Goal: Task Accomplishment & Management: Use online tool/utility

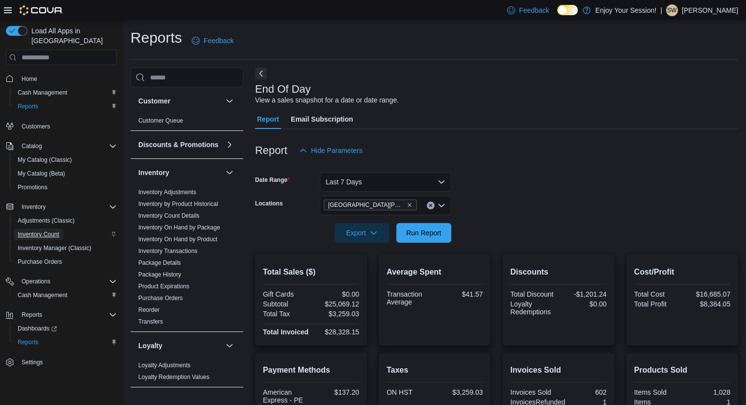
click at [50, 231] on span "Inventory Count" at bounding box center [39, 235] width 42 height 8
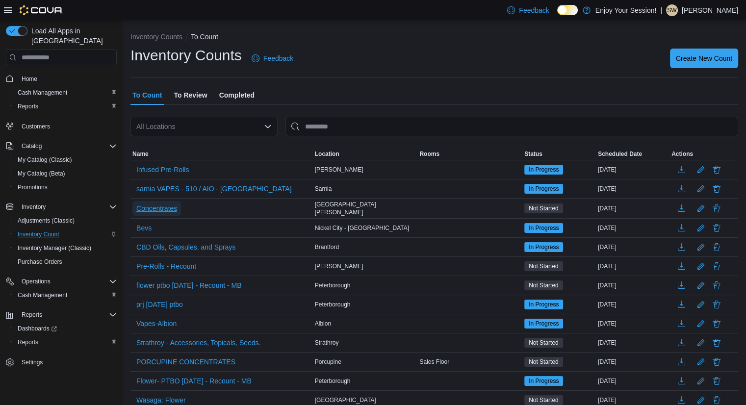
click at [169, 204] on span "Concentrates" at bounding box center [156, 209] width 41 height 10
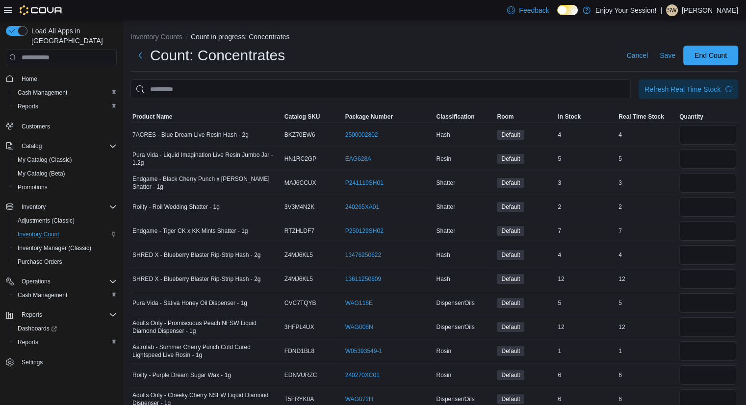
scroll to position [205, 0]
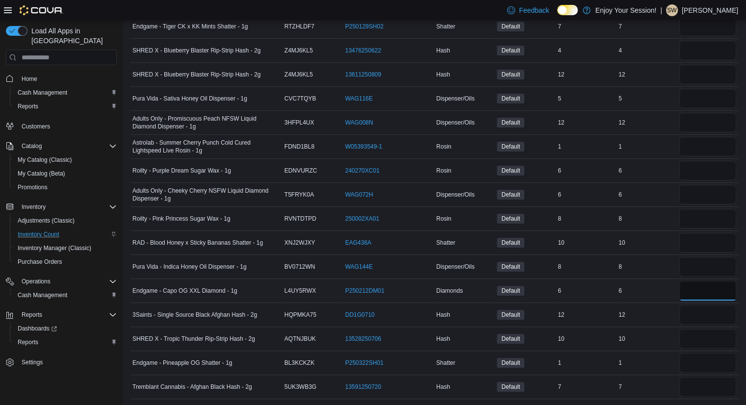
click at [725, 295] on input "number" at bounding box center [708, 291] width 57 height 20
type input "*"
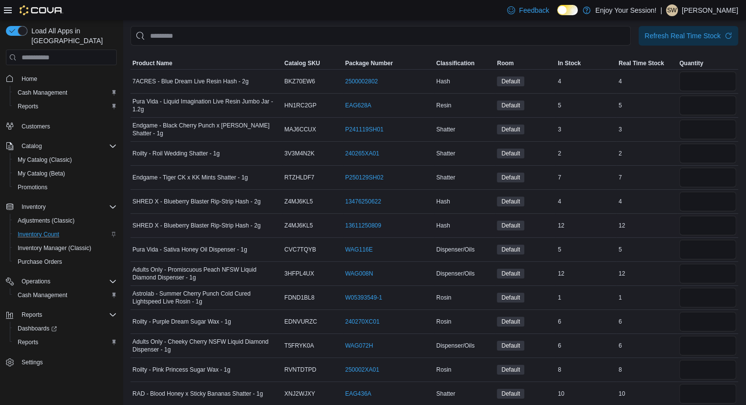
scroll to position [53, 0]
click at [730, 84] on input "number" at bounding box center [708, 82] width 57 height 20
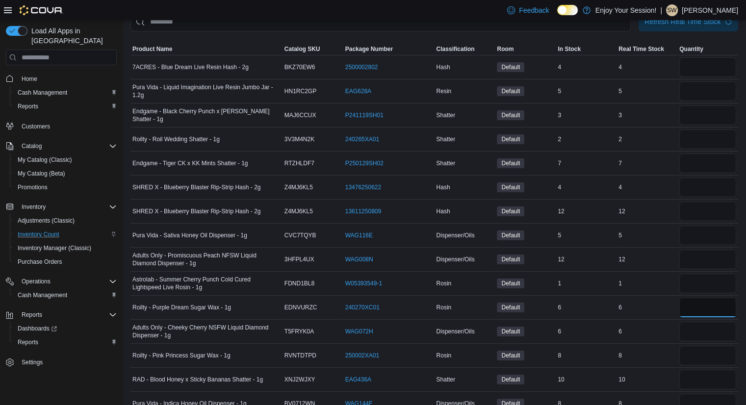
click at [718, 298] on input "number" at bounding box center [708, 308] width 57 height 20
click at [719, 274] on input "number" at bounding box center [708, 284] width 57 height 20
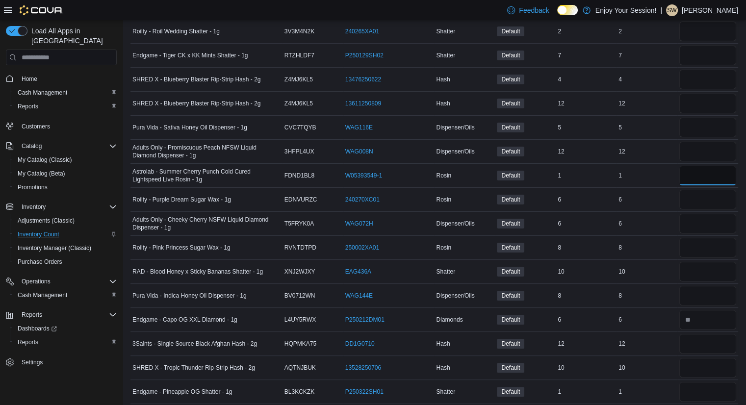
scroll to position [0, 0]
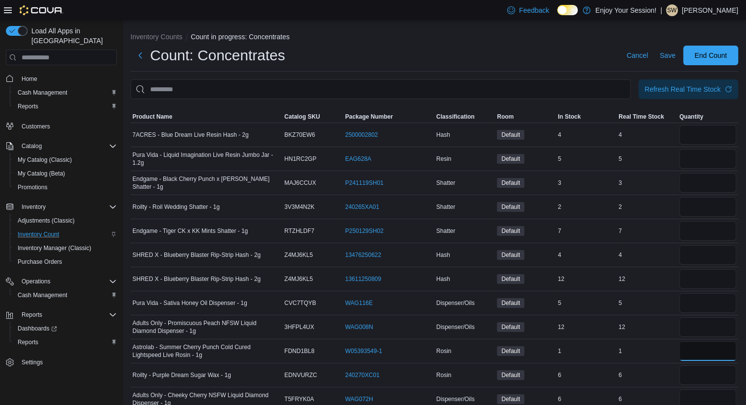
type input "*"
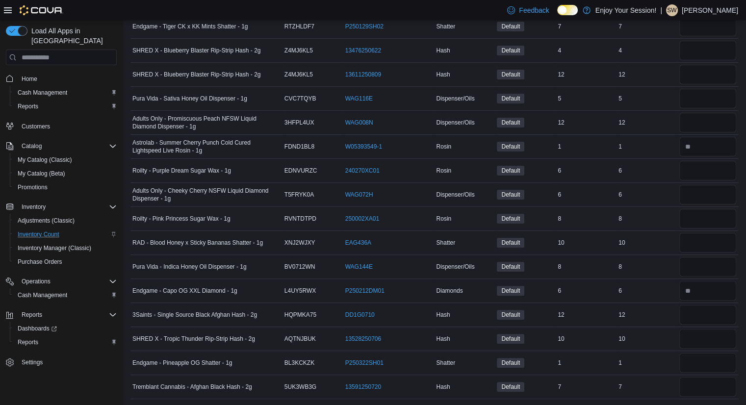
click at [678, 214] on div "8" at bounding box center [647, 219] width 61 height 12
click at [688, 214] on input "number" at bounding box center [708, 219] width 57 height 20
type input "*"
click at [707, 167] on input "number" at bounding box center [708, 171] width 57 height 20
type input "*"
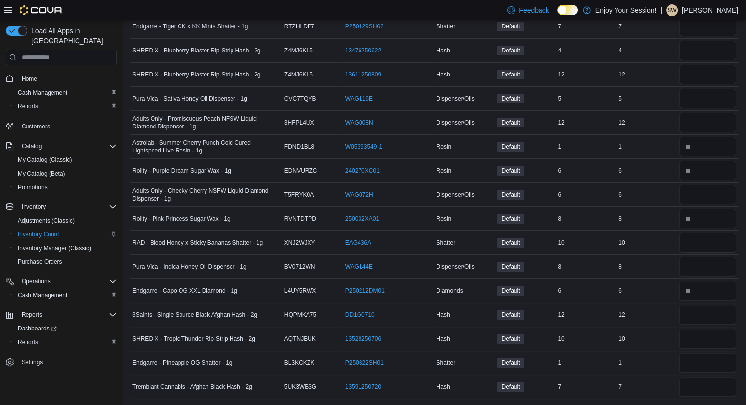
scroll to position [0, 0]
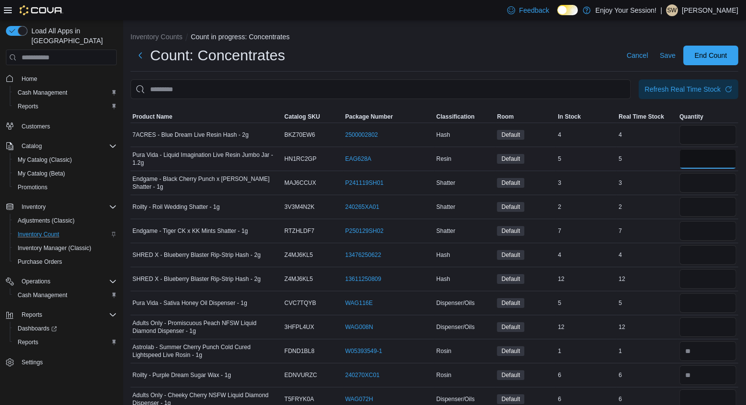
click at [709, 165] on input "number" at bounding box center [708, 159] width 57 height 20
type input "*"
click at [701, 135] on input "number" at bounding box center [708, 135] width 57 height 20
type input "*"
click at [697, 251] on input "number" at bounding box center [708, 255] width 57 height 20
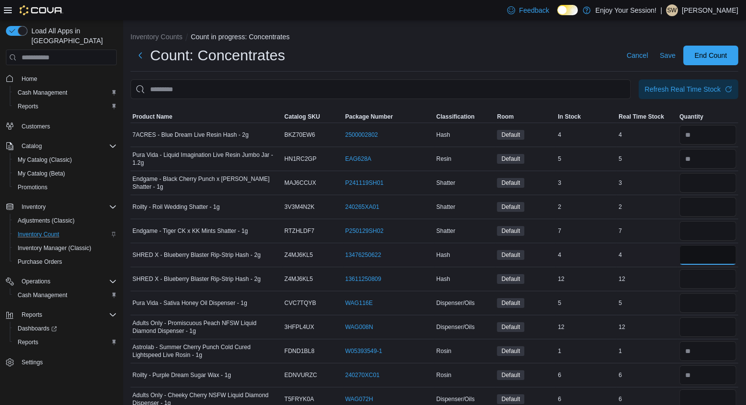
type input "*"
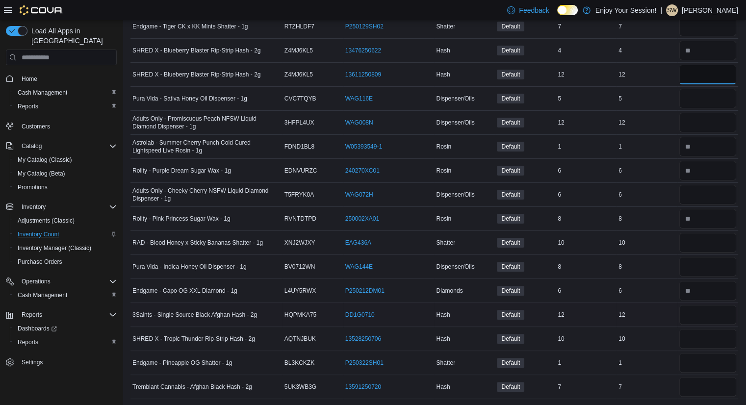
type input "**"
click at [722, 311] on input "number" at bounding box center [708, 315] width 57 height 20
type input "**"
type input "*"
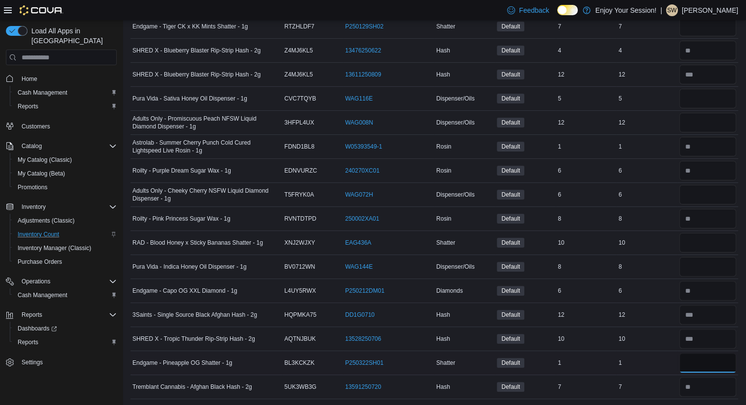
click at [695, 356] on input "number" at bounding box center [708, 363] width 57 height 20
type input "*"
click at [694, 246] on input "number" at bounding box center [708, 243] width 57 height 20
type input "**"
type input "*"
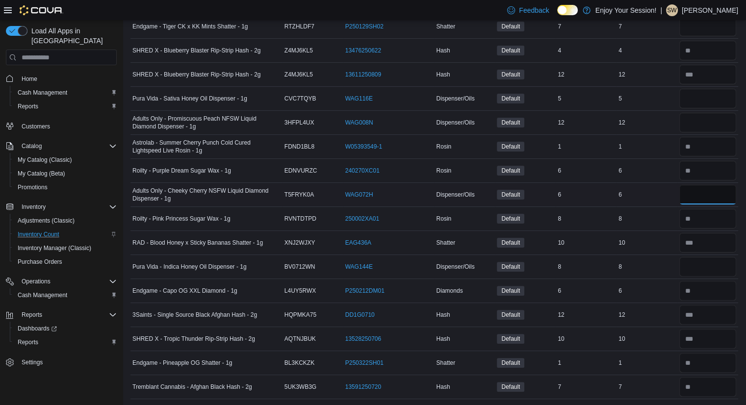
click at [696, 191] on input "number" at bounding box center [708, 195] width 57 height 20
drag, startPoint x: 736, startPoint y: 187, endPoint x: 753, endPoint y: 193, distance: 17.7
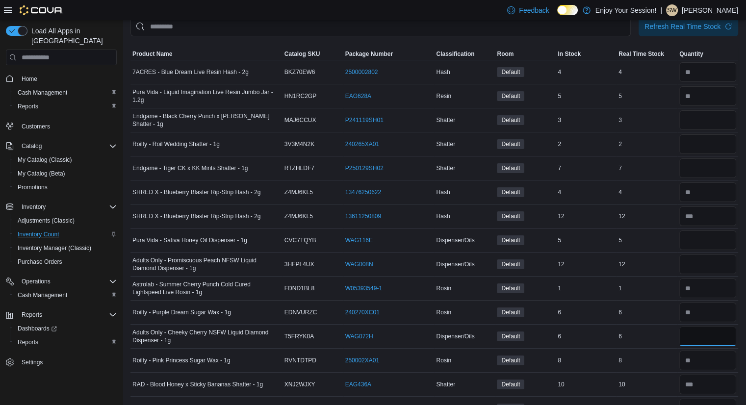
scroll to position [47, 0]
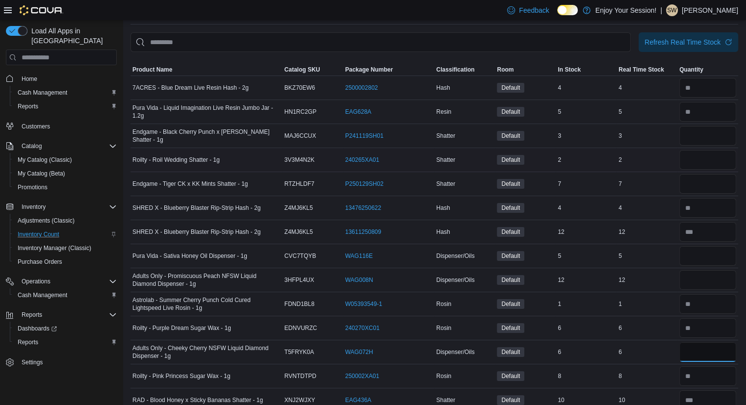
type input "*"
click at [706, 148] on div at bounding box center [708, 160] width 61 height 24
click at [706, 142] on input "number" at bounding box center [708, 136] width 57 height 20
type input "*"
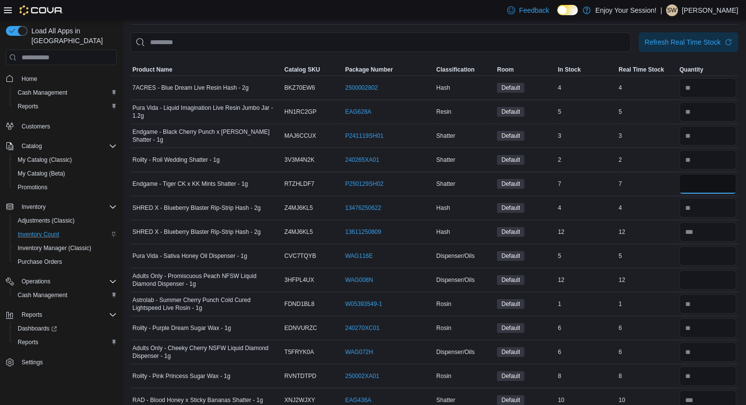
type input "*"
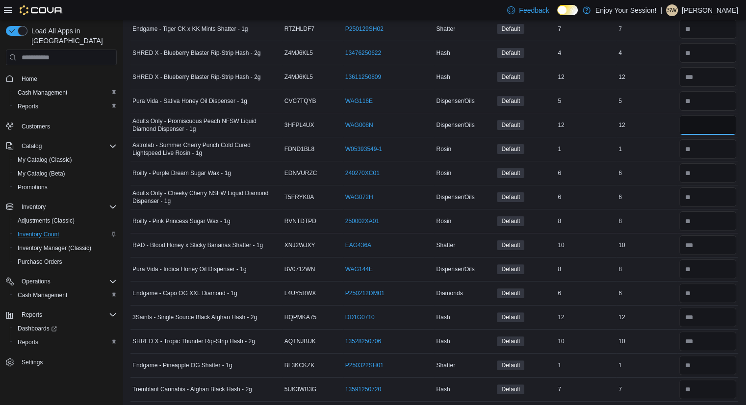
scroll to position [205, 0]
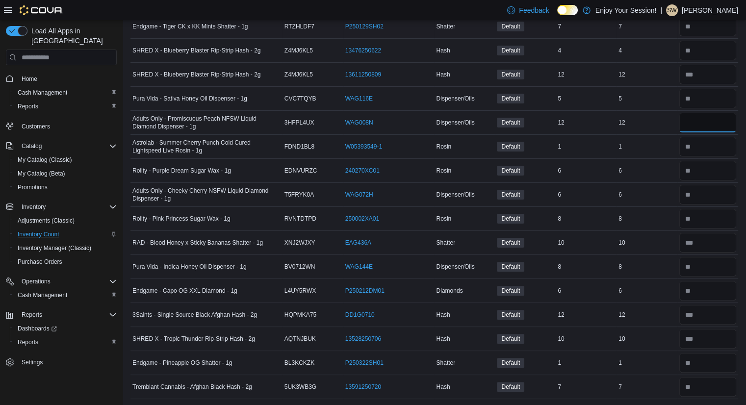
type input "**"
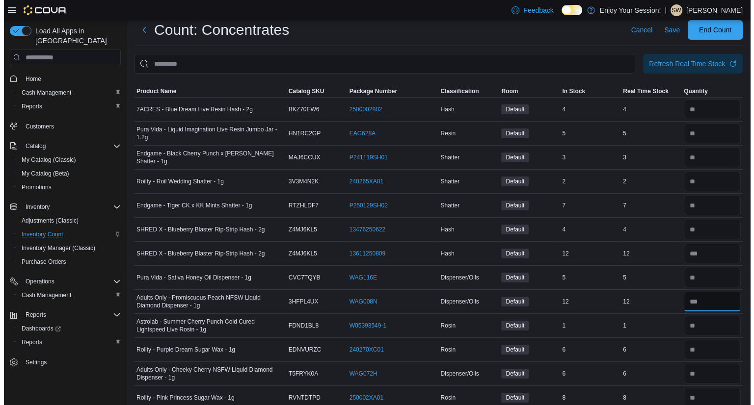
scroll to position [0, 0]
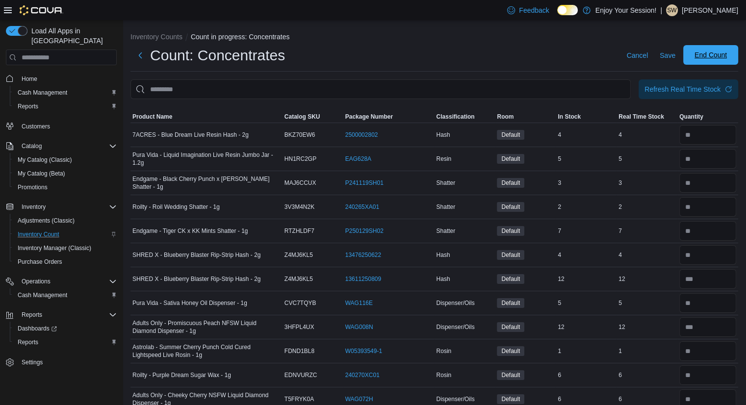
click at [724, 61] on span "End Count" at bounding box center [710, 55] width 43 height 20
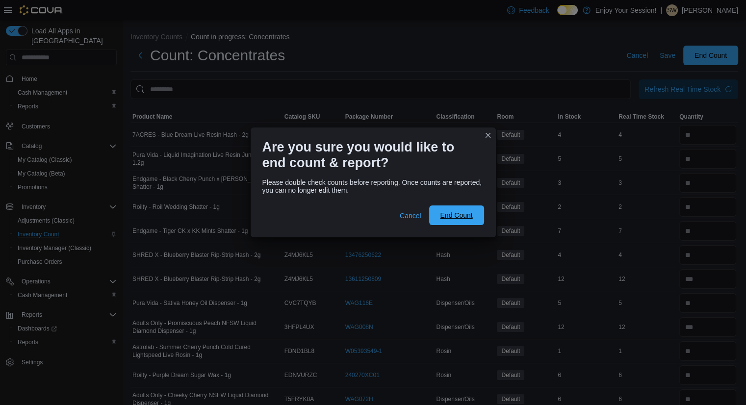
click at [457, 218] on span "End Count" at bounding box center [456, 216] width 32 height 10
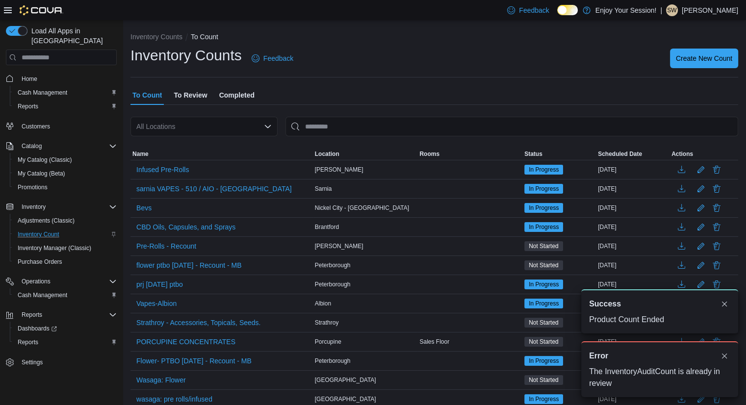
click at [197, 102] on span "To Review" at bounding box center [190, 95] width 33 height 20
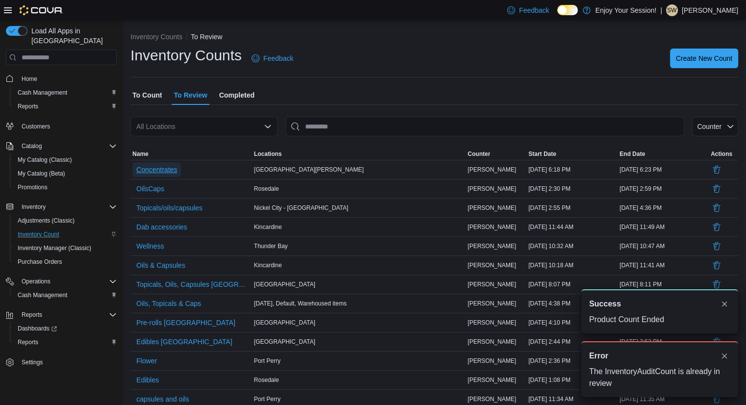
click at [160, 170] on span "Concentrates" at bounding box center [156, 170] width 41 height 10
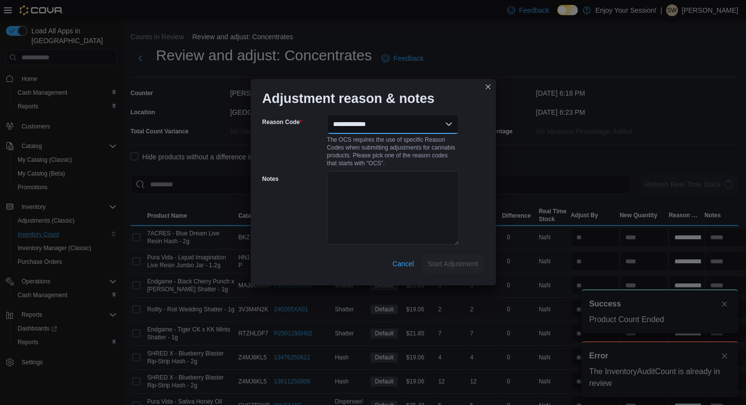
click at [427, 115] on select "**********" at bounding box center [393, 124] width 132 height 20
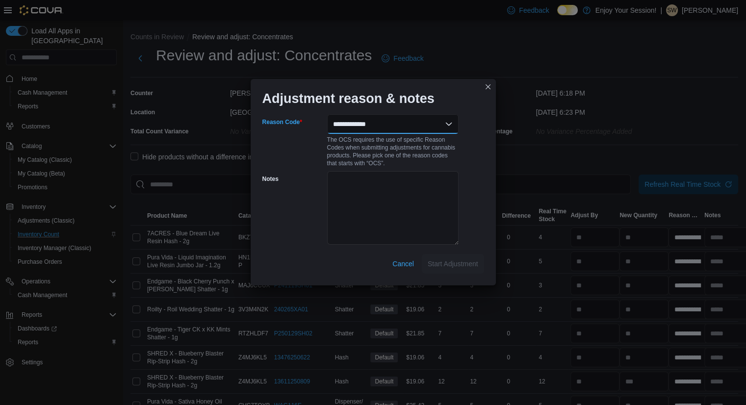
select select "**********"
click at [327, 114] on select "**********" at bounding box center [393, 124] width 132 height 20
click at [451, 261] on span "Start Adjustment" at bounding box center [453, 264] width 51 height 10
select select "**********"
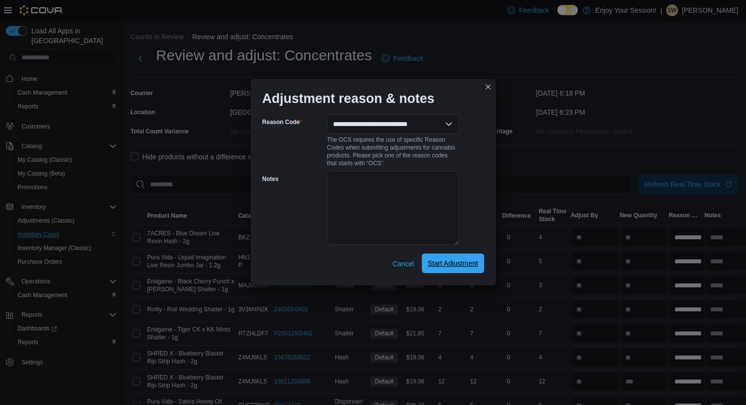
select select "**********"
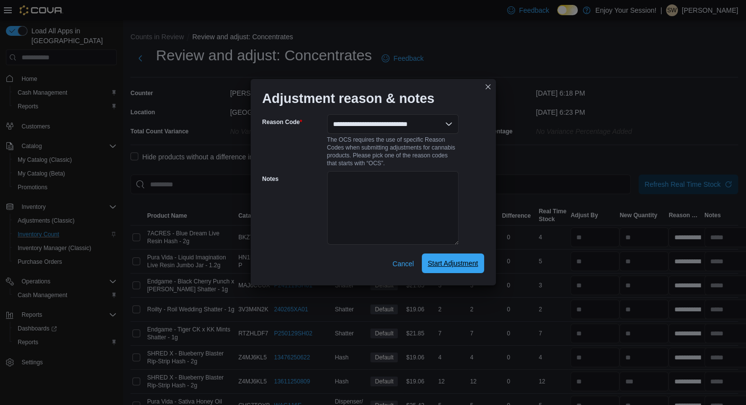
select select "**********"
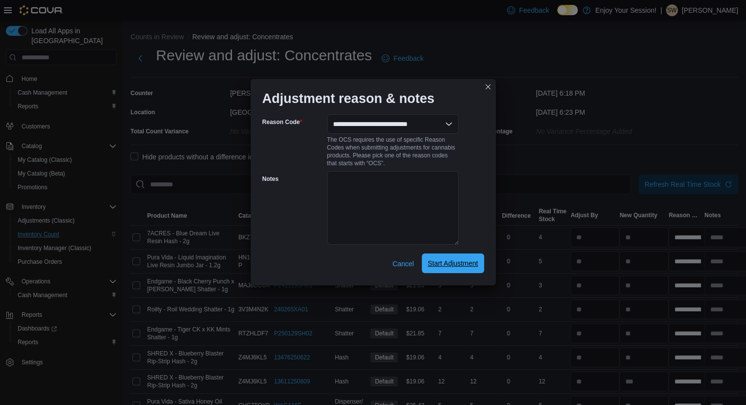
select select "**********"
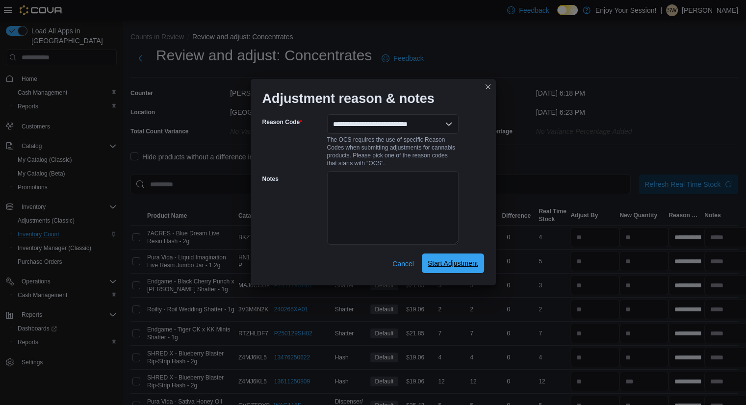
select select "**********"
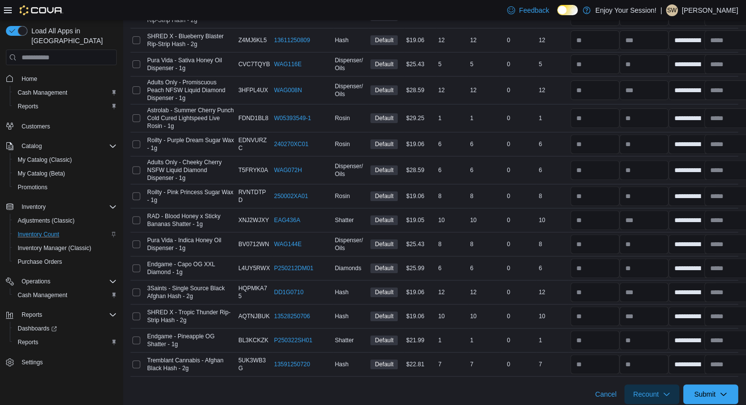
scroll to position [346, 0]
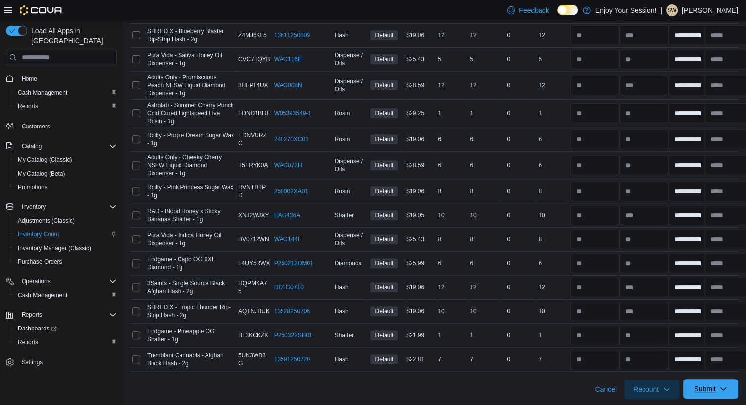
click at [728, 390] on icon "button" at bounding box center [724, 389] width 8 height 8
click at [701, 344] on span "Submit Adjustments" at bounding box center [680, 344] width 61 height 10
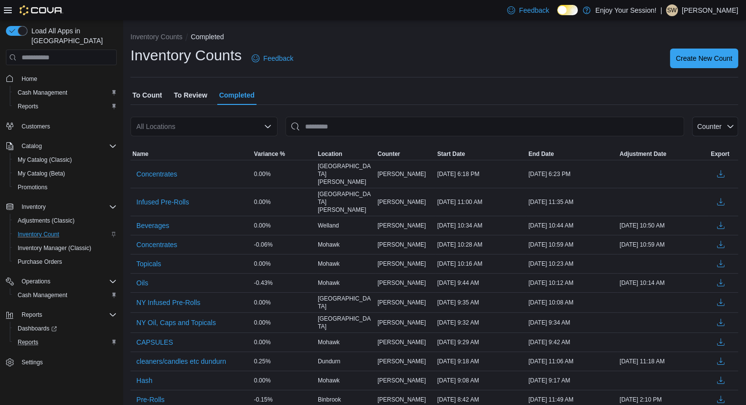
click at [22, 339] on button "Reports" at bounding box center [65, 343] width 111 height 14
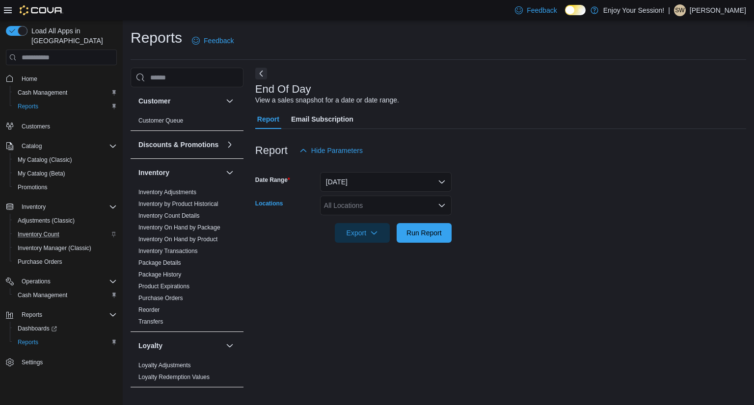
click at [340, 206] on div "All Locations" at bounding box center [386, 206] width 132 height 20
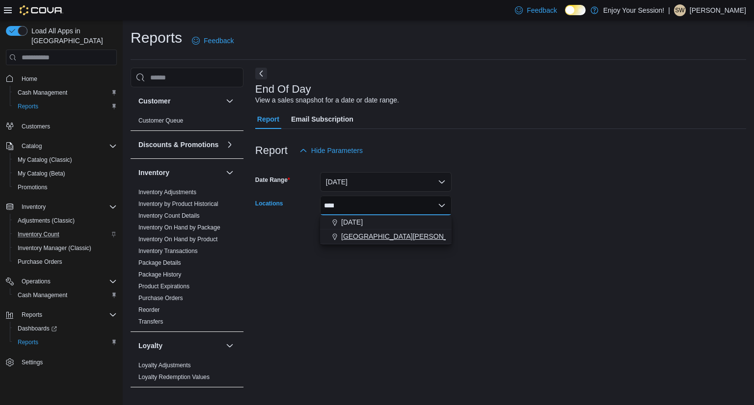
type input "****"
click at [363, 240] on span "[GEOGRAPHIC_DATA][PERSON_NAME]" at bounding box center [405, 237] width 128 height 10
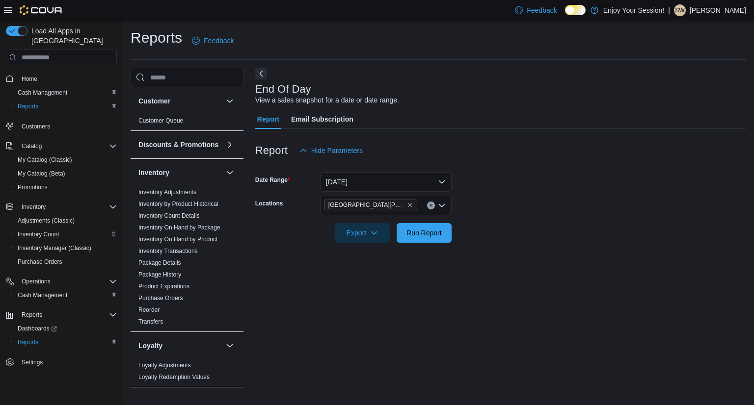
click at [507, 257] on div "End Of Day View a sales snapshot for a date or date range. Report Email Subscri…" at bounding box center [500, 230] width 491 height 324
click at [418, 230] on span "Run Report" at bounding box center [423, 233] width 35 height 10
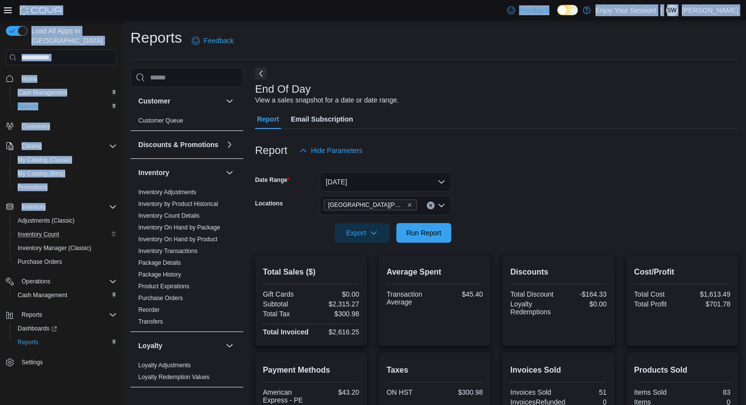
click at [3, 211] on div "Feedback Dark Mode Enjoy Your Session! | SW [PERSON_NAME] Load All Apps in New …" at bounding box center [373, 298] width 746 height 597
click at [25, 75] on span "Home" at bounding box center [30, 79] width 16 height 8
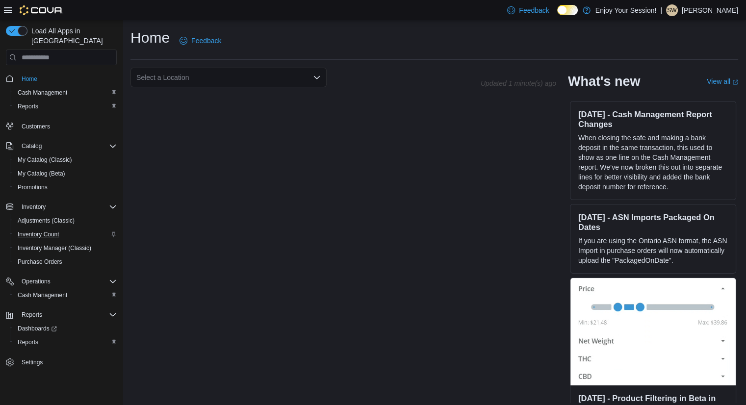
click at [191, 57] on div "Home Feedback" at bounding box center [435, 44] width 608 height 32
